Goal: Task Accomplishment & Management: Manage account settings

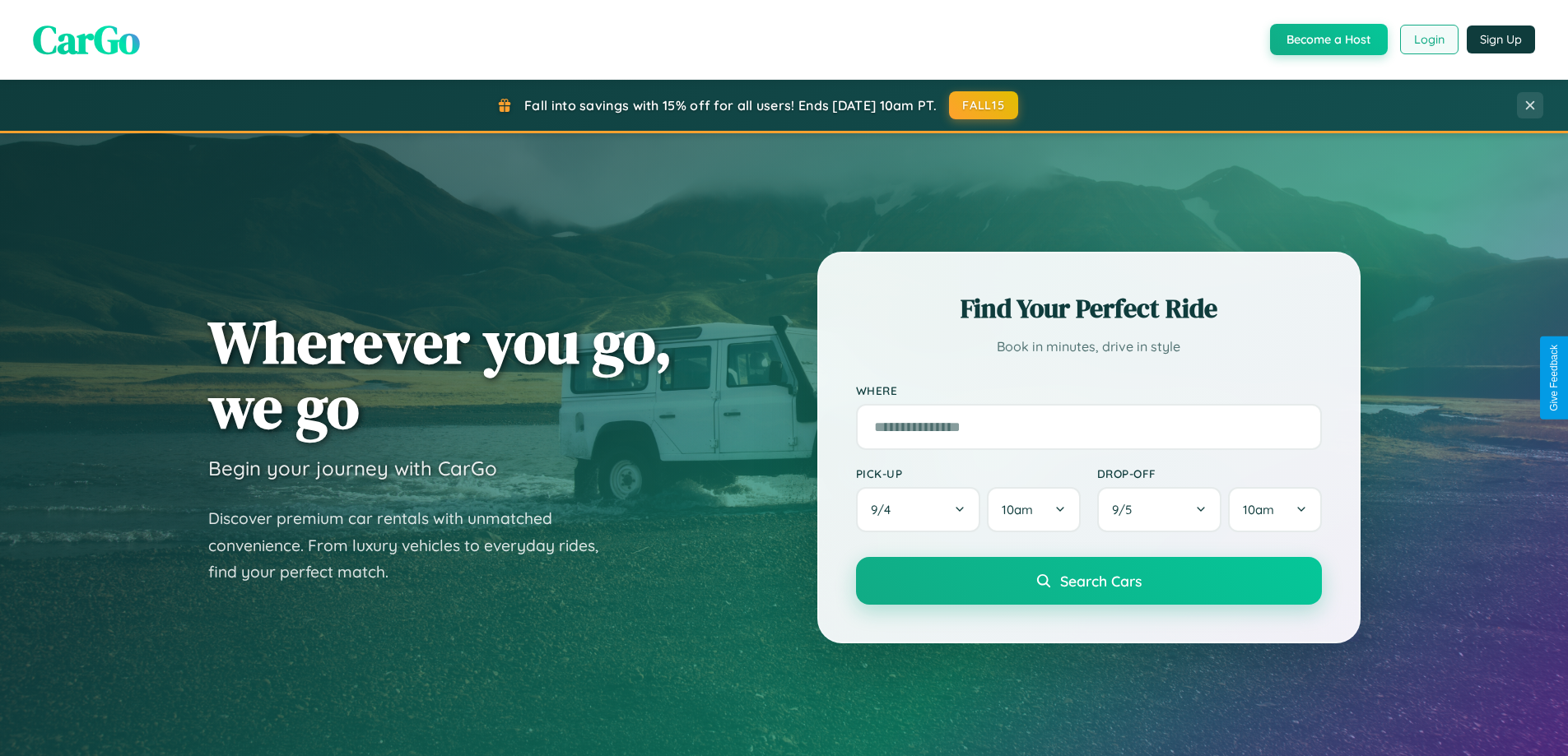
click at [1428, 40] on button "Login" at bounding box center [1429, 39] width 58 height 29
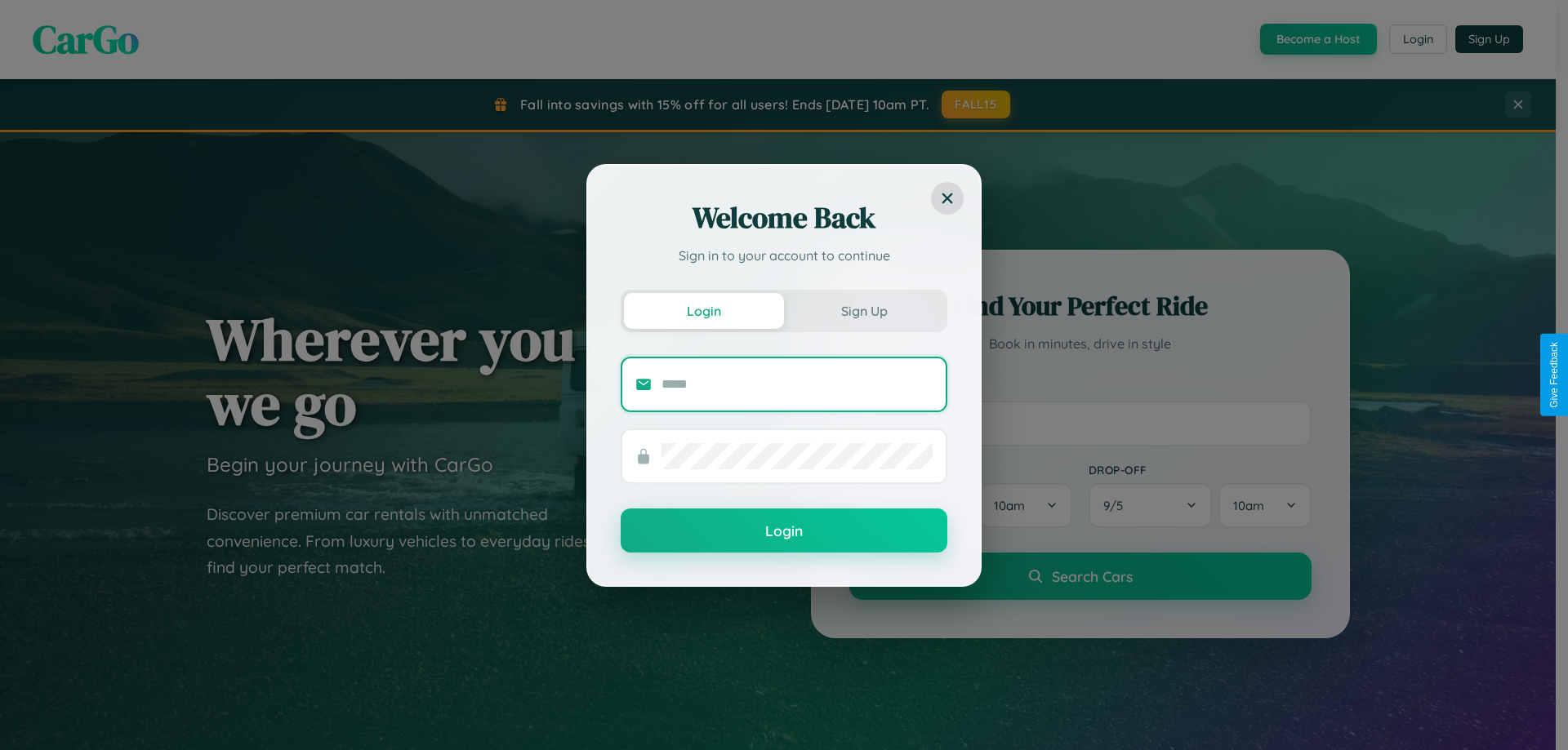
click at [798, 384] on input "text" at bounding box center [797, 384] width 271 height 26
type input "**********"
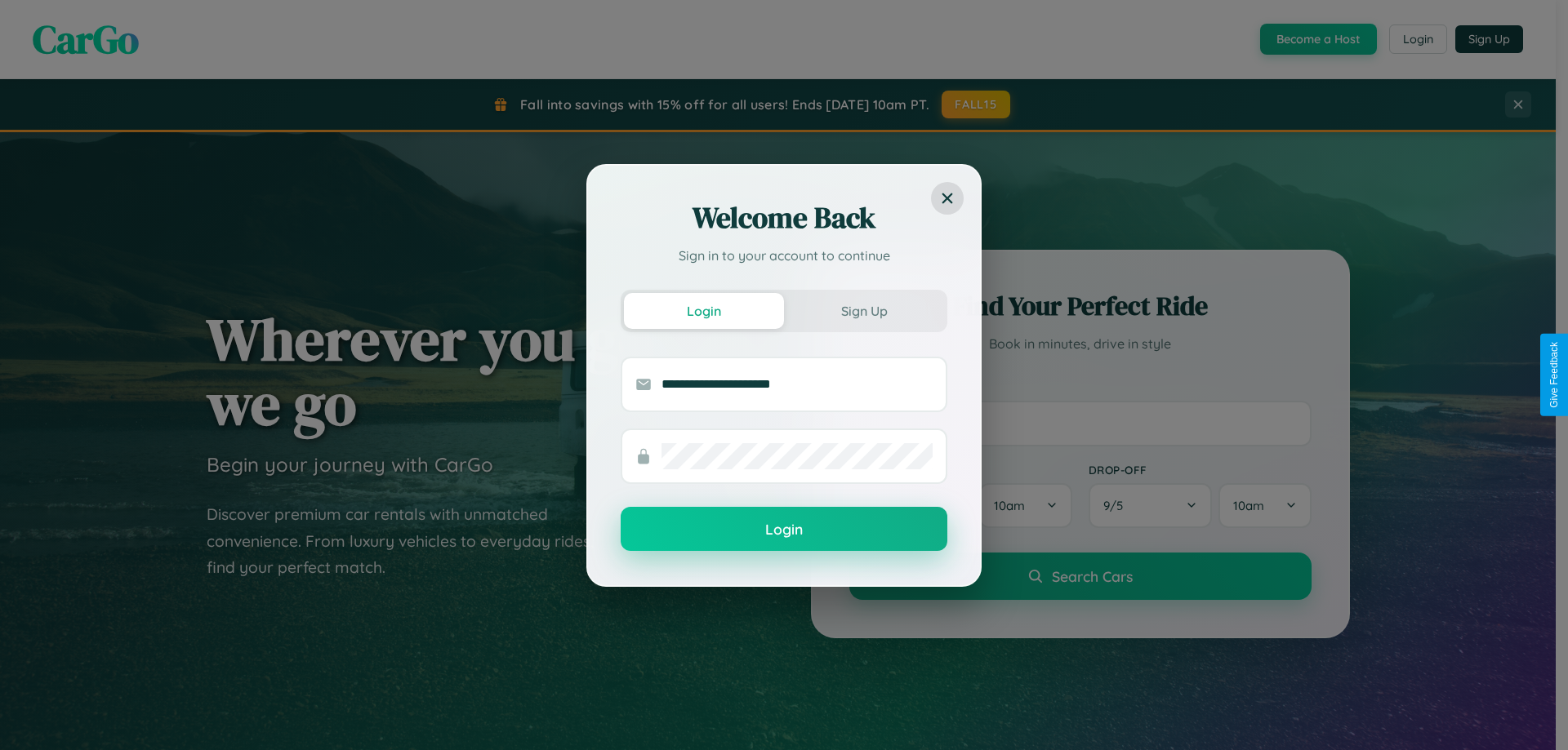
click at [784, 529] on button "Login" at bounding box center [784, 529] width 326 height 44
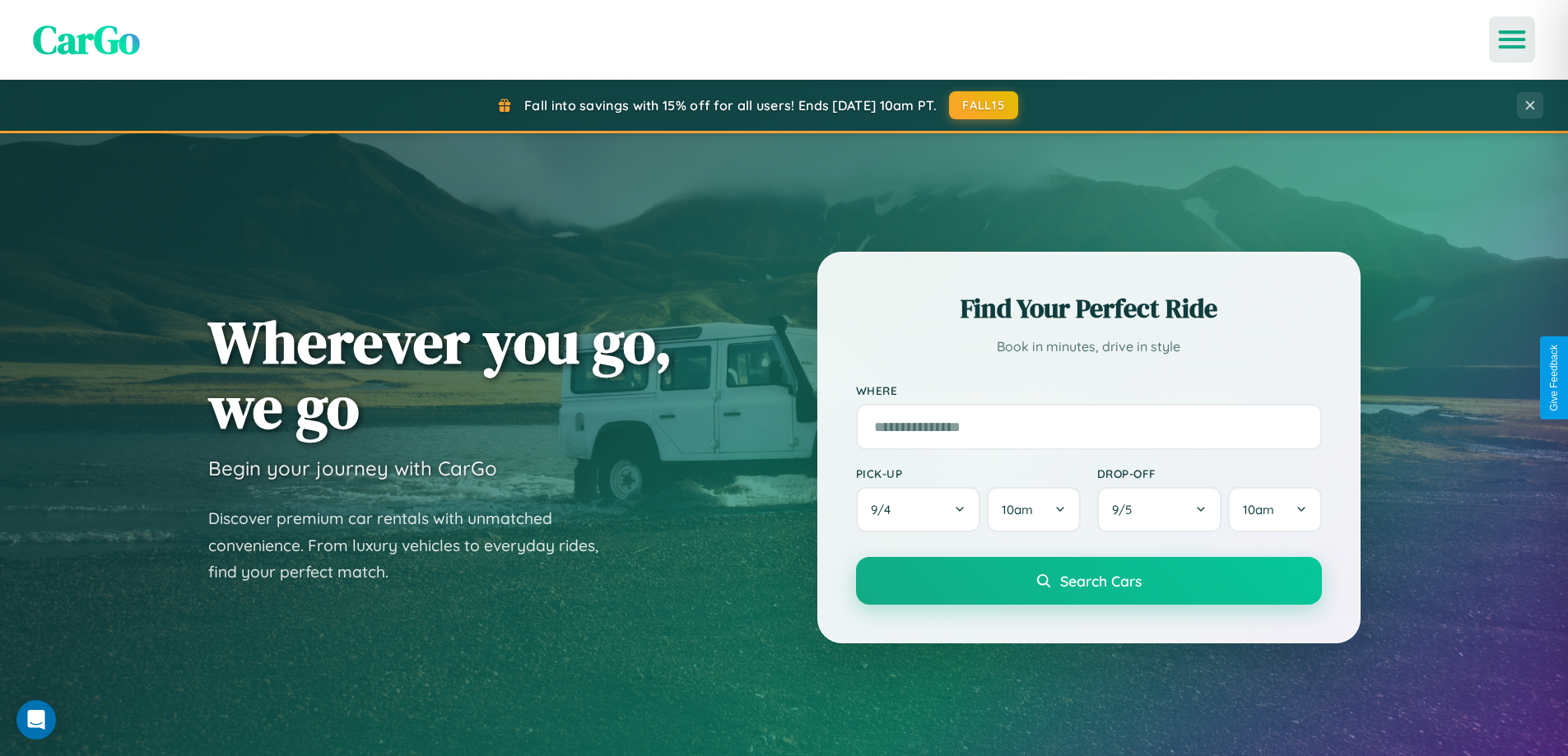
click at [1512, 40] on icon "Open menu" at bounding box center [1512, 39] width 24 height 15
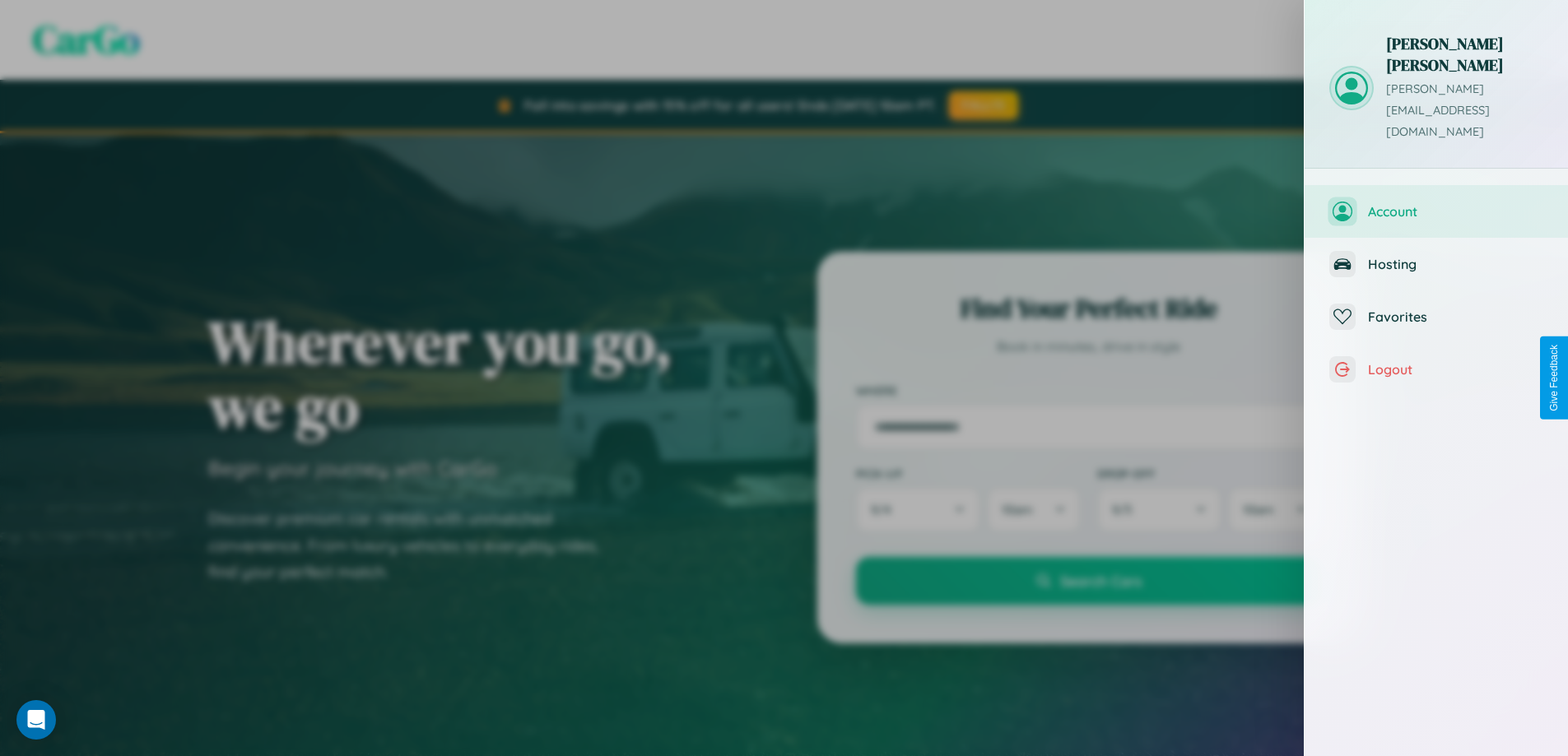
click at [1436, 203] on span "Account" at bounding box center [1455, 211] width 175 height 17
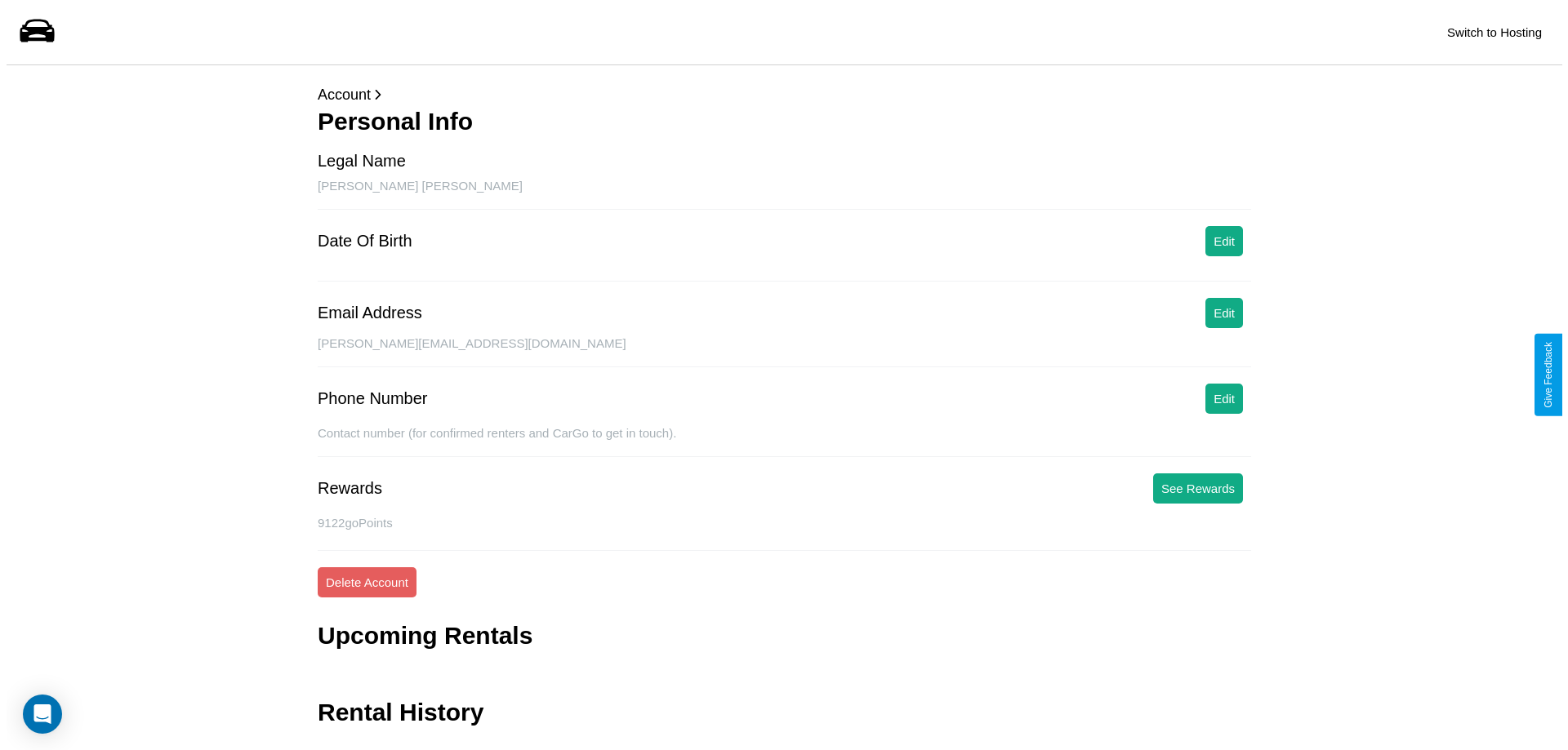
scroll to position [40, 0]
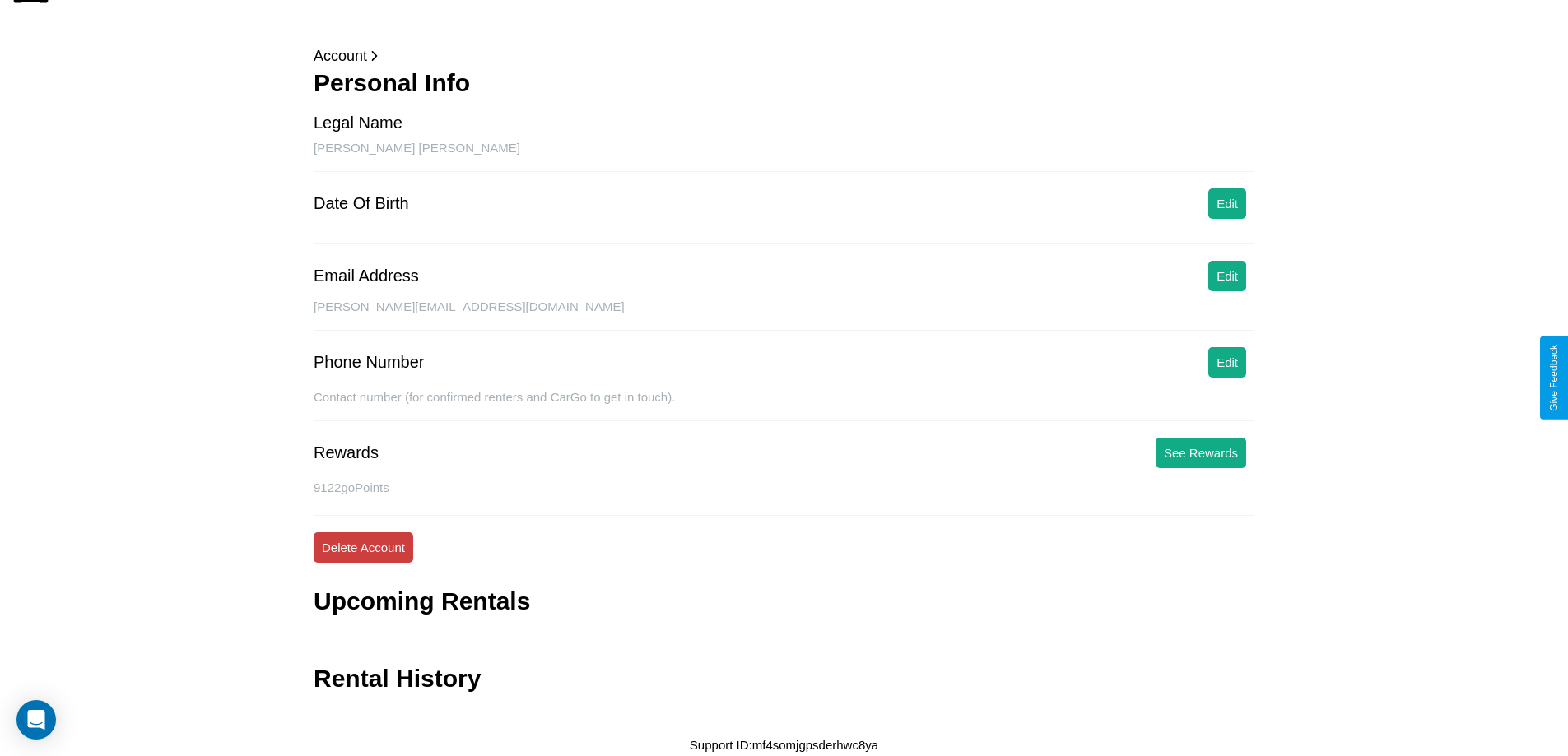
click at [363, 548] on button "Delete Account" at bounding box center [363, 547] width 99 height 30
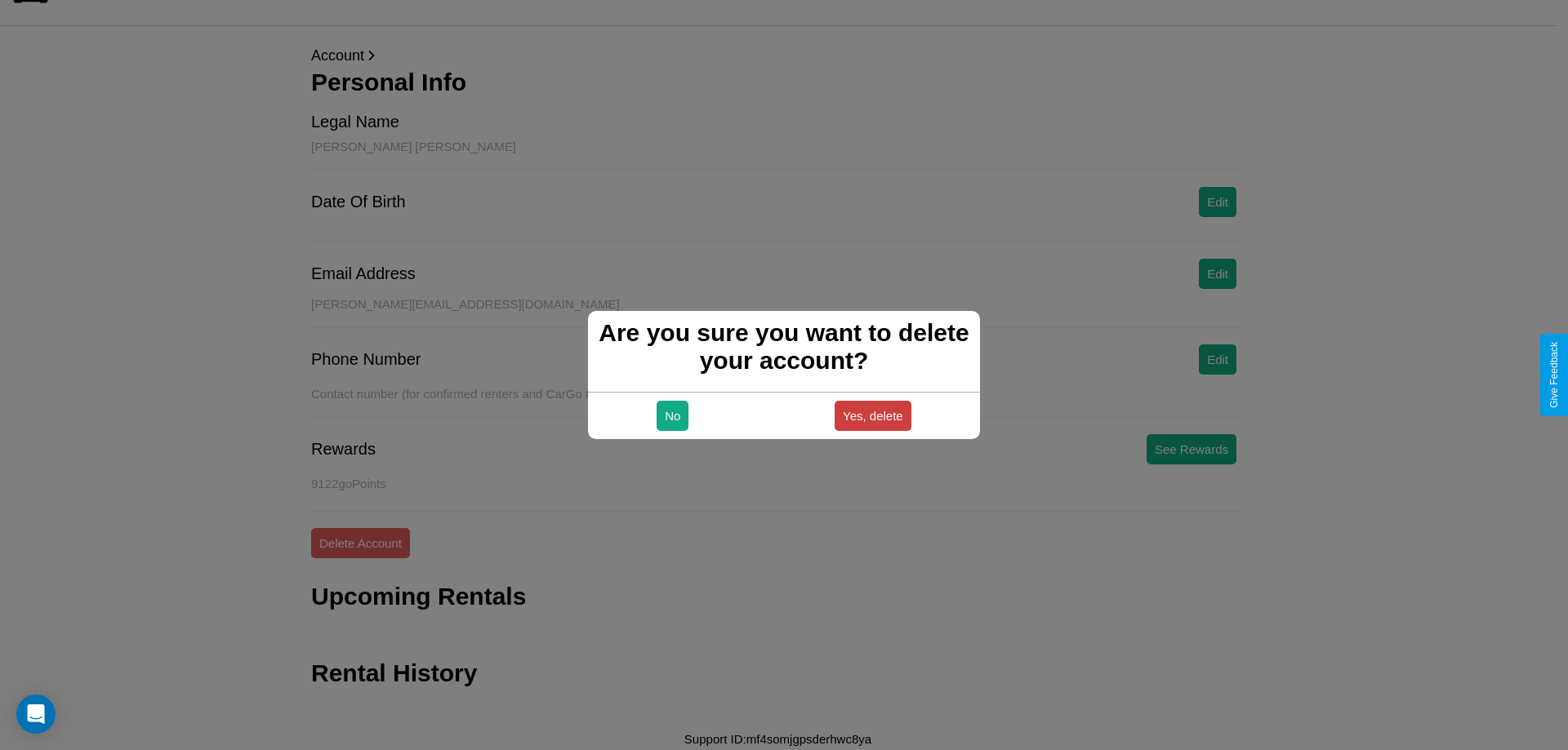
click at [872, 416] on button "Yes, delete" at bounding box center [874, 415] width 77 height 30
